Goal: Navigation & Orientation: Understand site structure

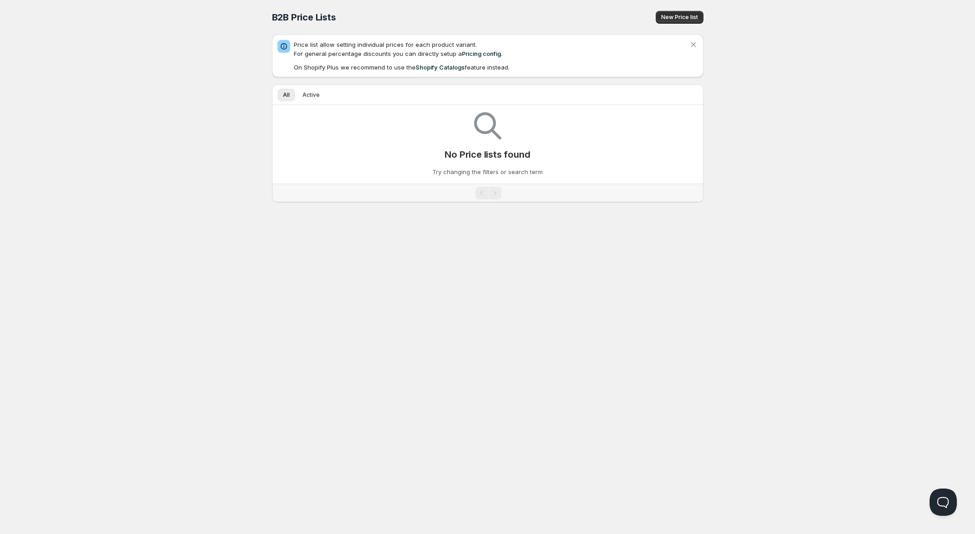
click at [148, 331] on div "Home Pricing Price lists Checkout Forms Submissions Settings Features Plans B2B…" at bounding box center [487, 267] width 975 height 534
click at [189, 288] on div "Home Pricing Price lists Checkout Forms Submissions Settings Features Plans B2B…" at bounding box center [487, 267] width 975 height 534
